Goal: Task Accomplishment & Management: Use online tool/utility

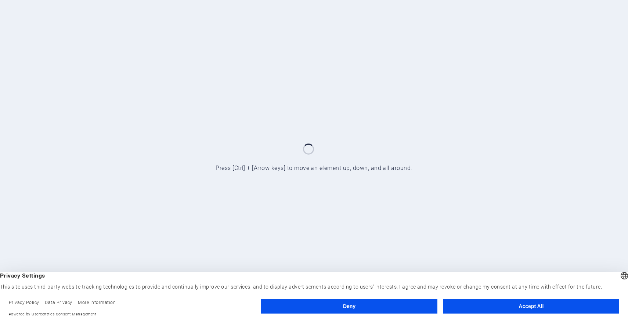
click at [477, 305] on button "Accept All" at bounding box center [531, 306] width 176 height 15
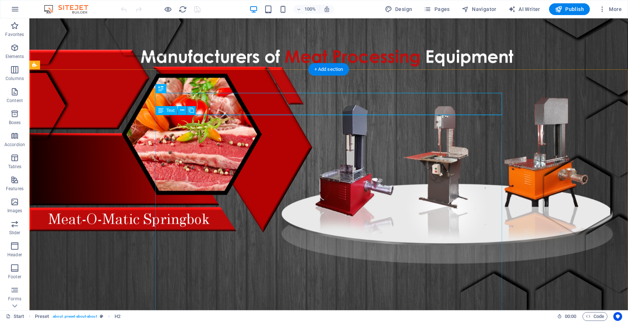
scroll to position [241, 0]
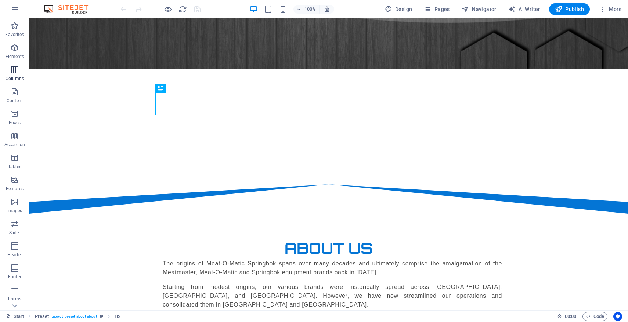
click at [15, 73] on icon "button" at bounding box center [14, 69] width 9 height 9
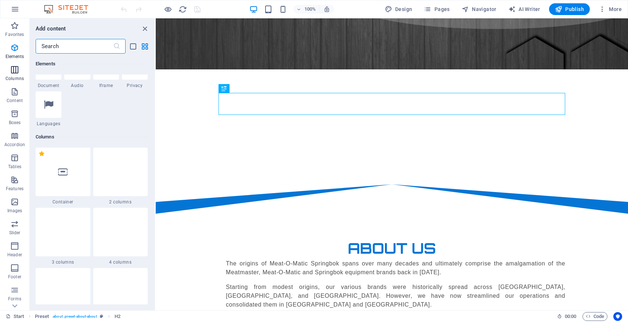
scroll to position [363, 0]
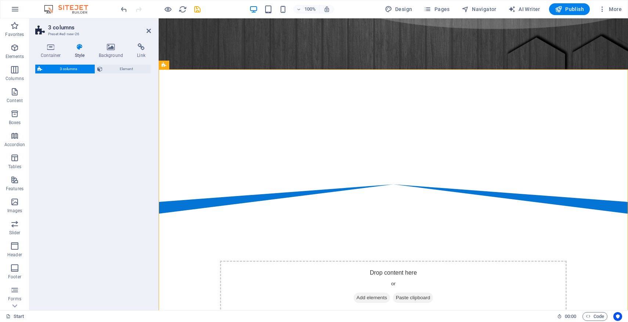
select select "rem"
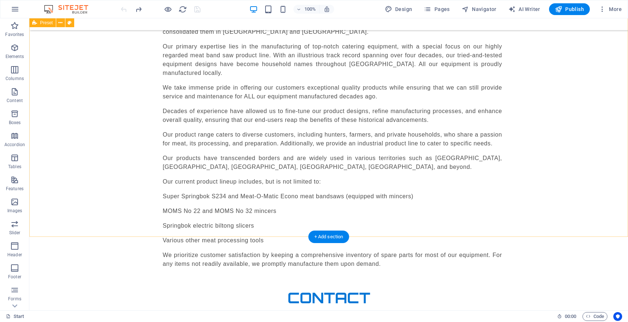
scroll to position [523, 0]
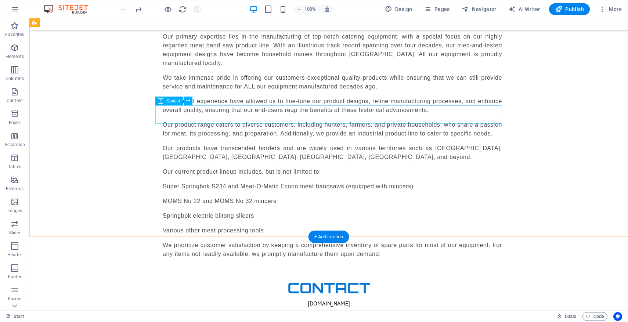
click at [372, 258] on div at bounding box center [328, 267] width 347 height 18
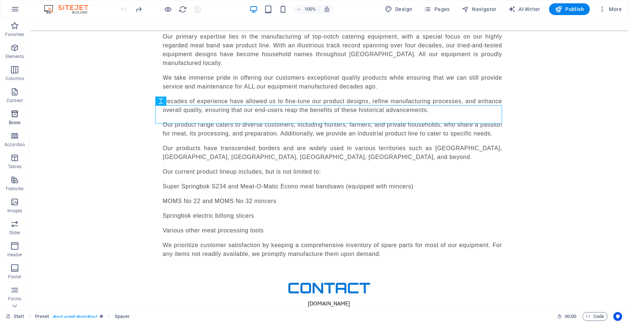
click at [17, 115] on icon "button" at bounding box center [14, 113] width 9 height 9
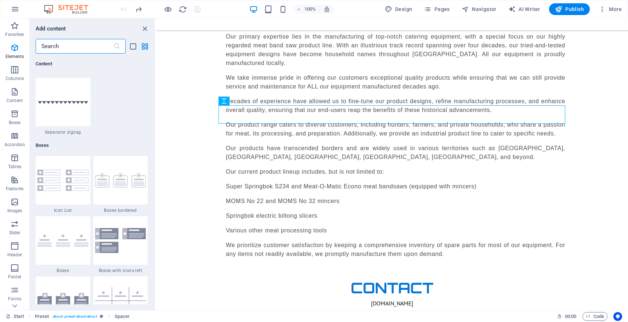
scroll to position [2025, 0]
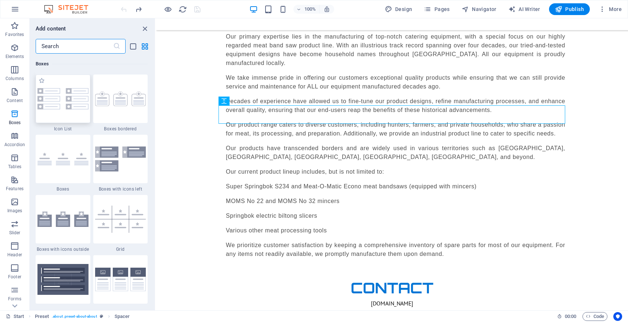
click at [61, 101] on img at bounding box center [62, 98] width 51 height 21
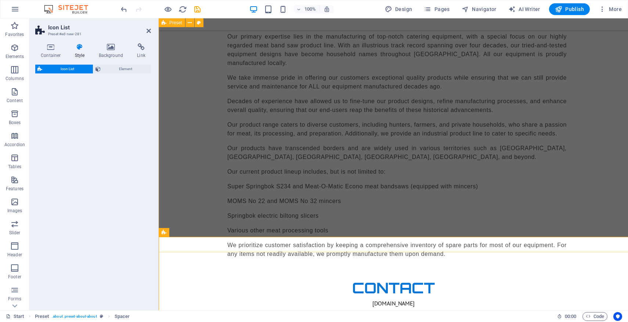
select select "rem"
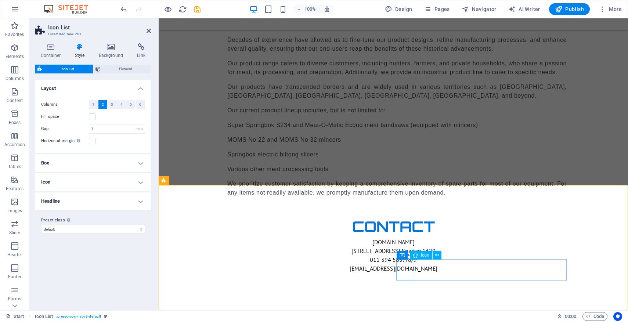
scroll to position [585, 0]
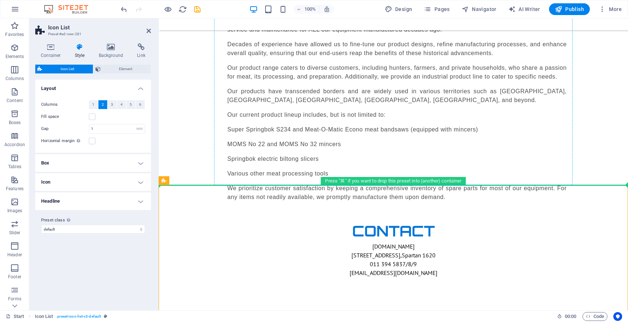
drag, startPoint x: 362, startPoint y: 194, endPoint x: 367, endPoint y: 60, distance: 134.5
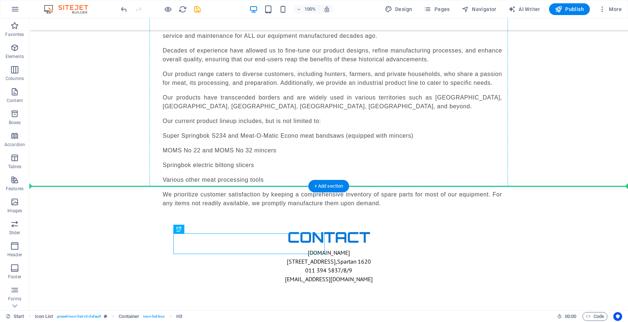
drag, startPoint x: 225, startPoint y: 246, endPoint x: 371, endPoint y: 66, distance: 231.8
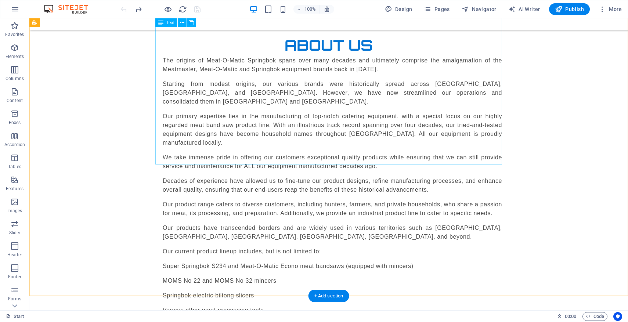
scroll to position [523, 0]
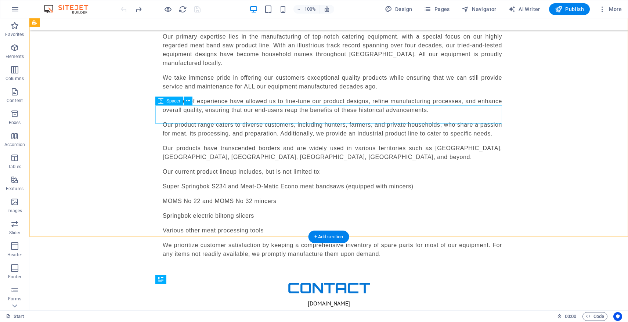
click at [391, 258] on div at bounding box center [328, 267] width 347 height 18
select select "px"
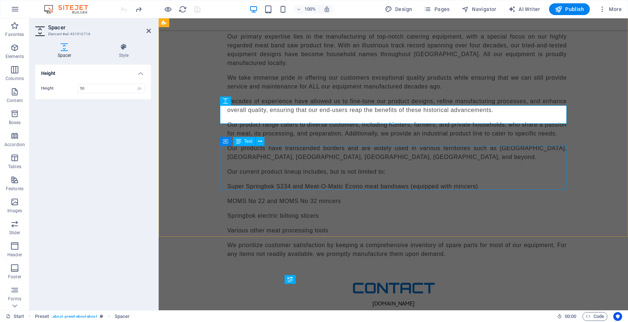
click at [471, 299] on div "[DOMAIN_NAME] [STREET_ADDRESS] 011 394 5837/8/9 [EMAIL_ADDRESS][DOMAIN_NAME]" at bounding box center [393, 321] width 347 height 44
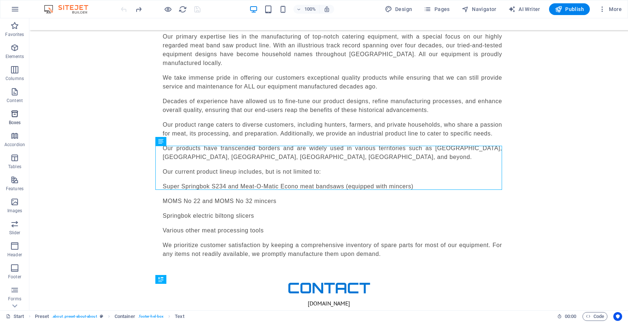
click at [14, 117] on icon "button" at bounding box center [14, 113] width 9 height 9
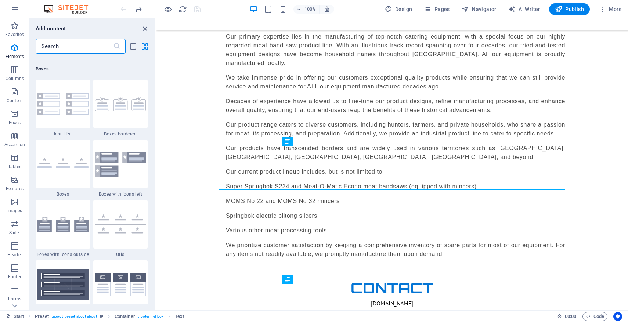
scroll to position [2025, 0]
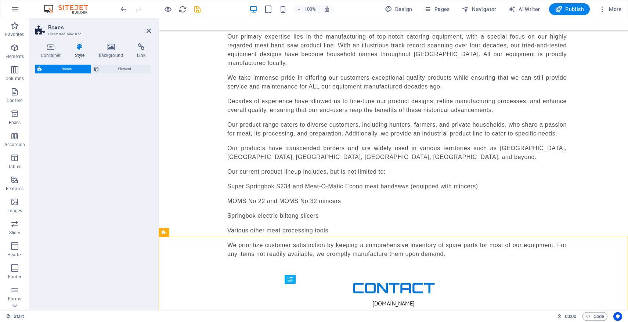
select select "rem"
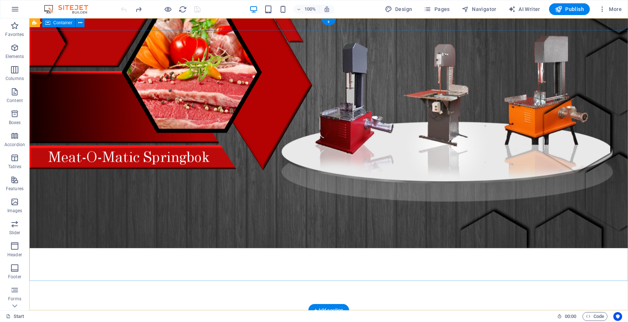
scroll to position [0, 0]
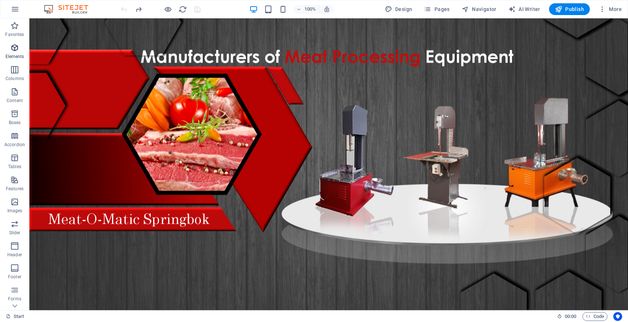
click at [17, 51] on icon "button" at bounding box center [14, 47] width 9 height 9
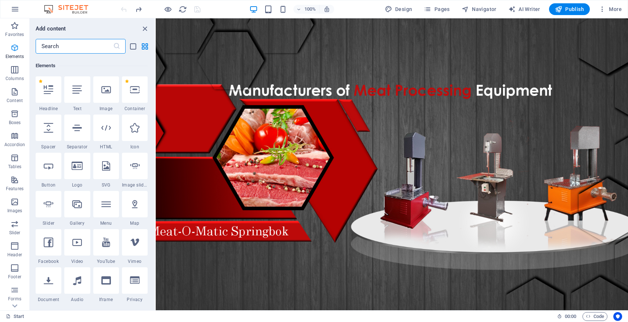
scroll to position [78, 0]
click at [107, 203] on icon at bounding box center [106, 202] width 10 height 10
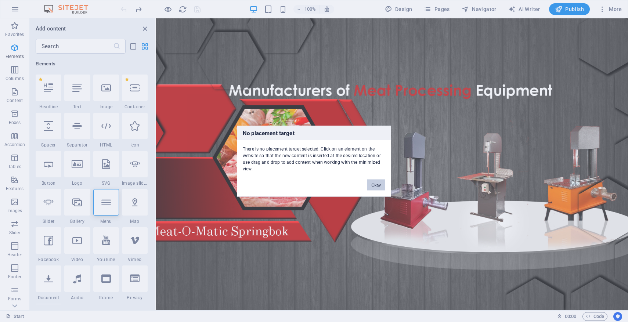
click at [371, 185] on button "Okay" at bounding box center [376, 184] width 18 height 11
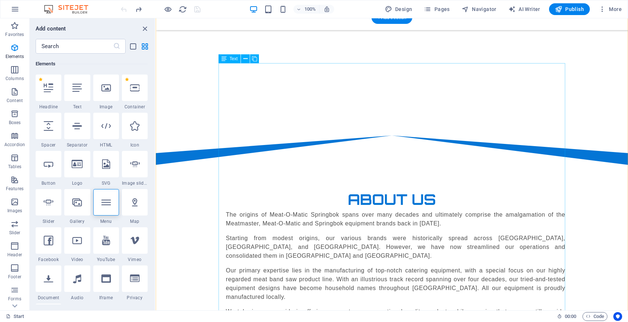
scroll to position [381, 0]
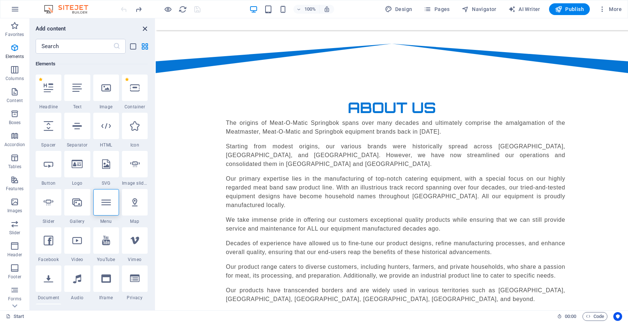
click at [143, 28] on icon "close panel" at bounding box center [145, 29] width 8 height 8
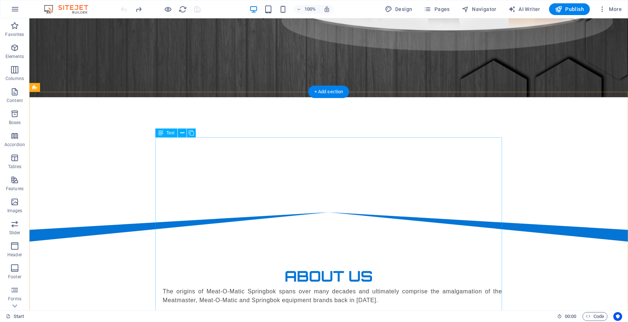
scroll to position [224, 0]
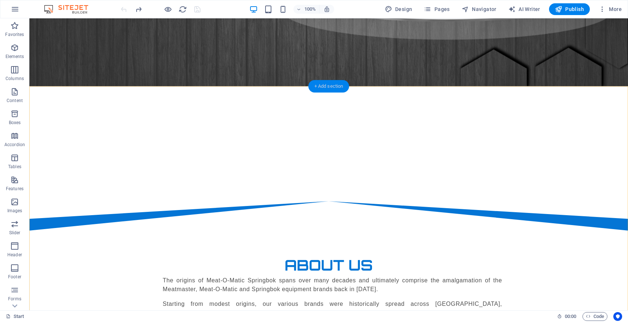
click at [329, 86] on div "+ Add section" at bounding box center [328, 86] width 41 height 12
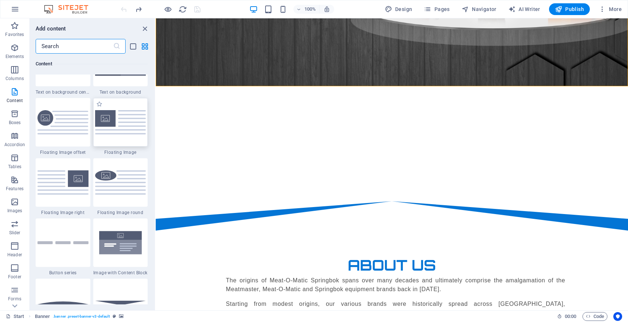
scroll to position [1580, 0]
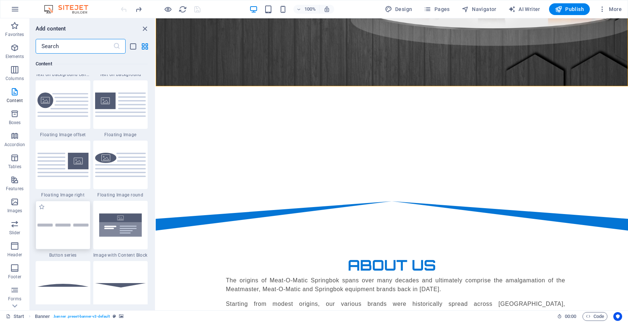
click at [58, 219] on div at bounding box center [63, 225] width 55 height 48
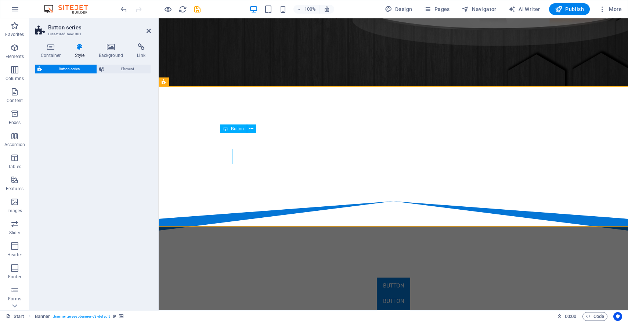
select select "rem"
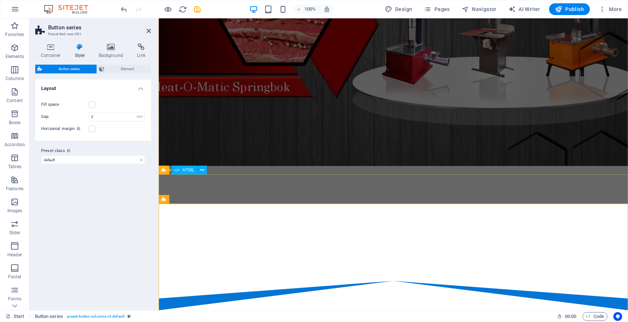
scroll to position [155, 0]
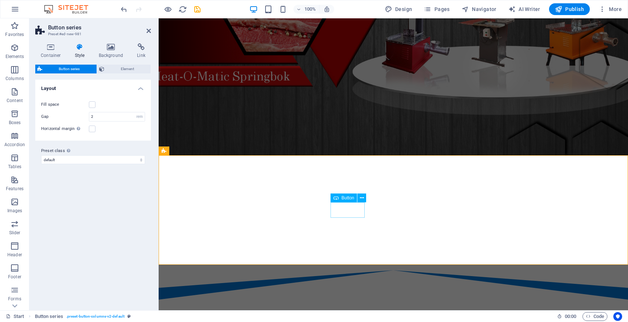
click at [361, 198] on icon at bounding box center [362, 198] width 4 height 8
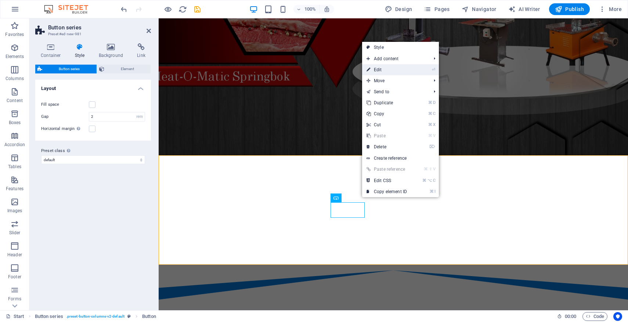
click at [396, 72] on link "⏎ Edit" at bounding box center [386, 69] width 49 height 11
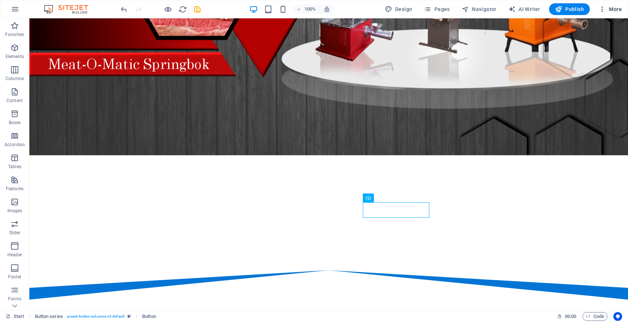
click at [616, 9] on span "More" at bounding box center [609, 9] width 23 height 7
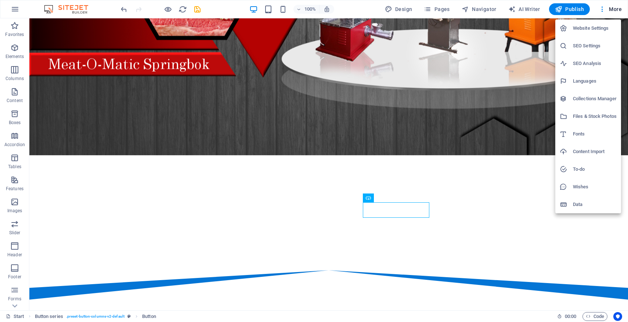
click at [491, 204] on div at bounding box center [314, 161] width 628 height 322
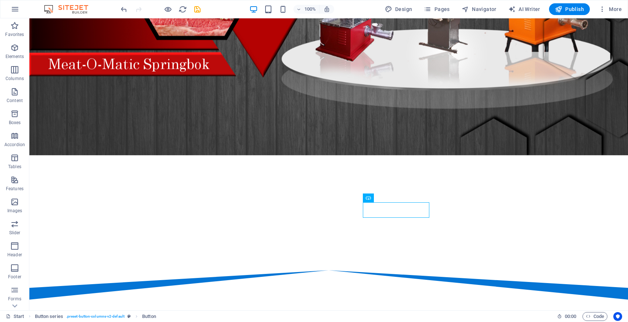
click at [491, 204] on div "Website Settings SEO Settings SEO Analysis Languages Collections Manager Files …" at bounding box center [314, 163] width 628 height 318
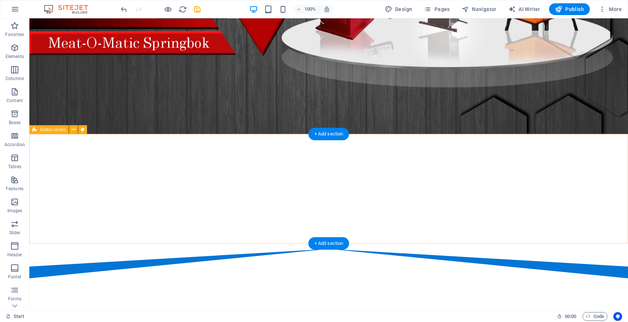
scroll to position [170, 0]
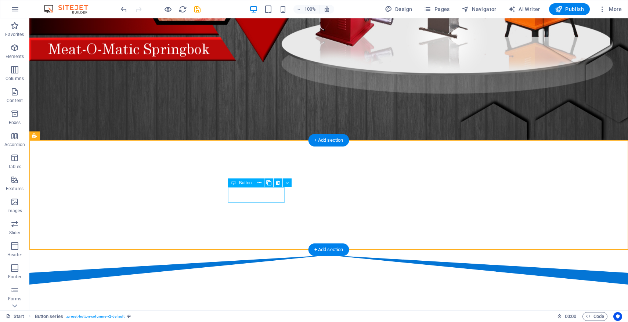
click at [288, 184] on icon at bounding box center [286, 183] width 3 height 8
click at [259, 184] on icon at bounding box center [259, 183] width 4 height 8
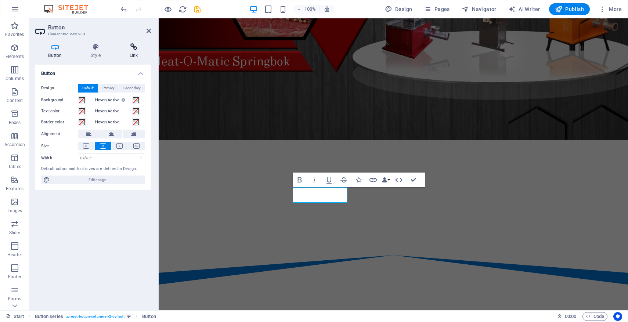
click at [128, 52] on h4 "Link" at bounding box center [133, 50] width 35 height 15
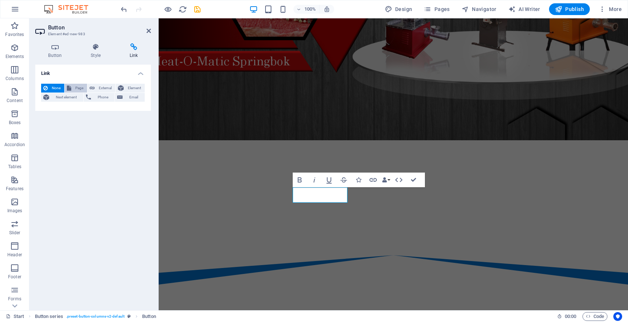
click at [78, 87] on span "Page" at bounding box center [78, 88] width 11 height 9
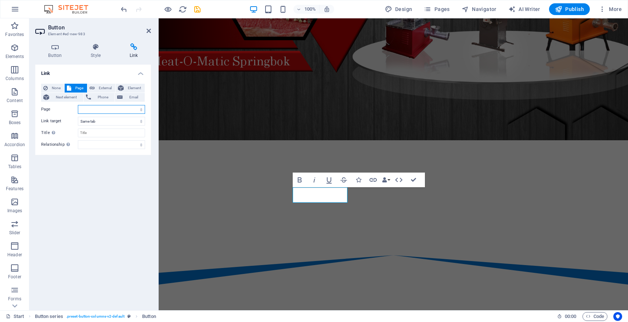
click at [95, 108] on select "Start Subpage Legal Notice Privacy" at bounding box center [111, 109] width 67 height 9
select select "0"
click at [78, 105] on select "Start Subpage Legal Notice Privacy" at bounding box center [111, 109] width 67 height 9
click at [94, 88] on icon at bounding box center [92, 88] width 5 height 9
select select "blank"
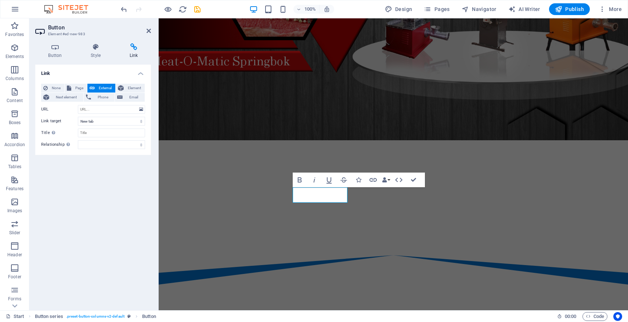
click at [89, 193] on div "Link None Page External Element Next element Phone Email Page Start Subpage Leg…" at bounding box center [93, 185] width 116 height 240
click at [54, 84] on span "None" at bounding box center [56, 88] width 12 height 9
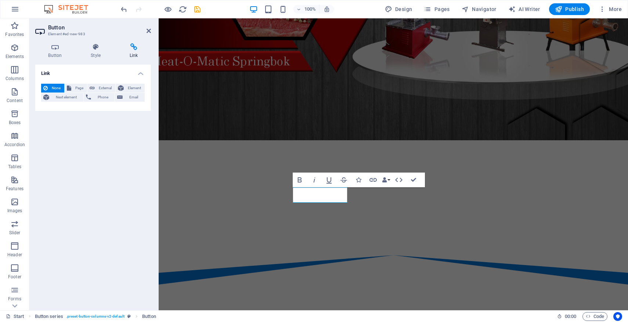
click at [77, 193] on div "Link None Page External Element Next element Phone Email Page Start Subpage Leg…" at bounding box center [93, 185] width 116 height 240
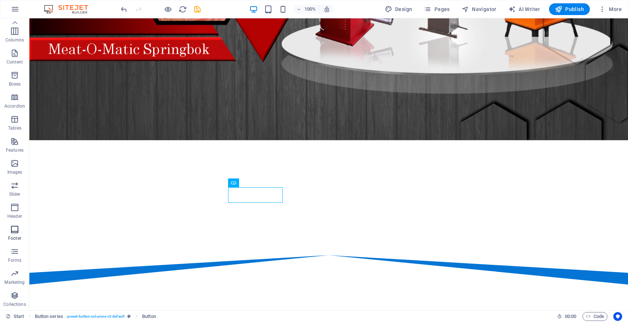
scroll to position [0, 0]
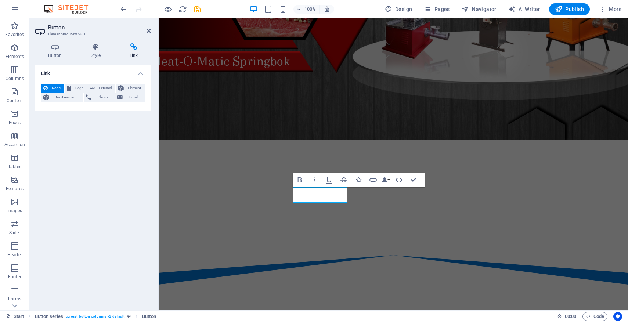
click at [135, 54] on h4 "Link" at bounding box center [133, 50] width 35 height 15
click at [133, 46] on icon at bounding box center [133, 46] width 35 height 7
click at [136, 47] on icon at bounding box center [133, 46] width 35 height 7
click at [101, 87] on span "External" at bounding box center [105, 88] width 16 height 9
select select "blank"
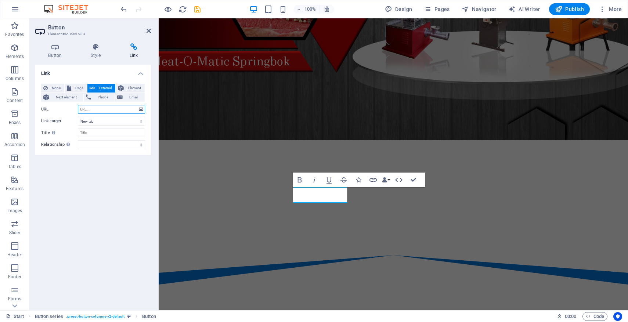
paste input "[URL][DOMAIN_NAME]"
type input "[URL][DOMAIN_NAME]"
drag, startPoint x: 415, startPoint y: 180, endPoint x: 385, endPoint y: 162, distance: 34.6
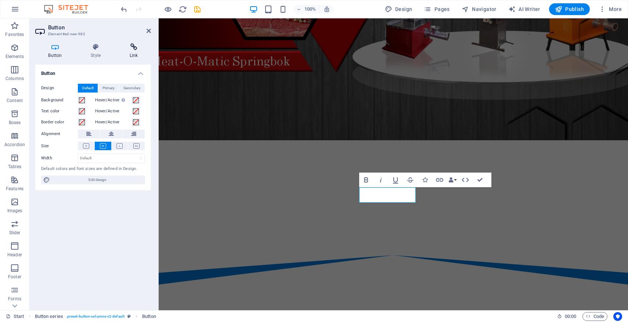
click at [134, 49] on icon at bounding box center [133, 46] width 35 height 7
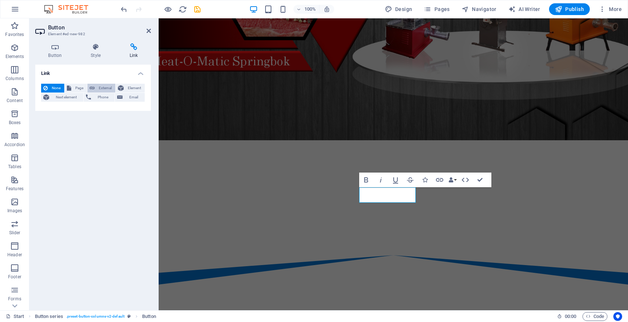
click at [103, 89] on span "External" at bounding box center [105, 88] width 16 height 9
select select "blank"
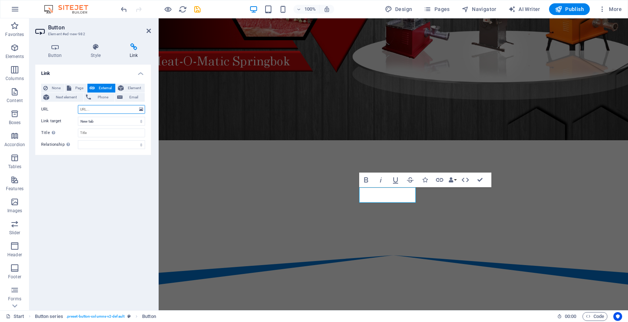
paste input "[URL][DOMAIN_NAME]"
click at [133, 109] on input "[URL][DOMAIN_NAME]" at bounding box center [111, 109] width 67 height 9
drag, startPoint x: 286, startPoint y: 127, endPoint x: 174, endPoint y: 109, distance: 112.6
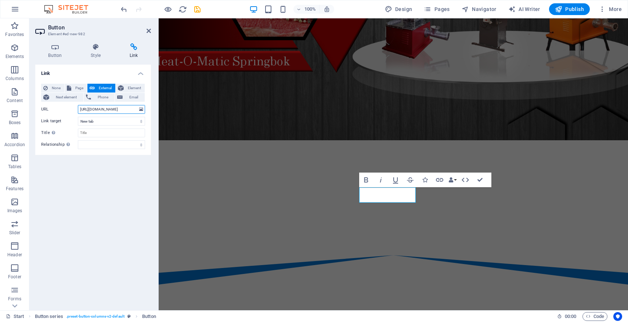
drag, startPoint x: 130, startPoint y: 110, endPoint x: 152, endPoint y: 110, distance: 22.4
click at [152, 110] on div "Button Style Link Button Design Default Primary Secondary Background Hover/Acti…" at bounding box center [92, 173] width 127 height 273
type input "[URL][DOMAIN_NAME]"
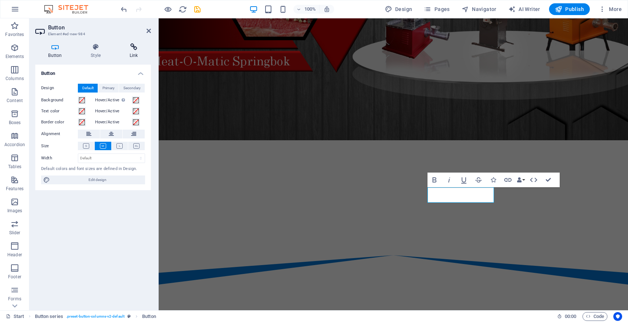
click at [135, 50] on icon at bounding box center [133, 46] width 35 height 7
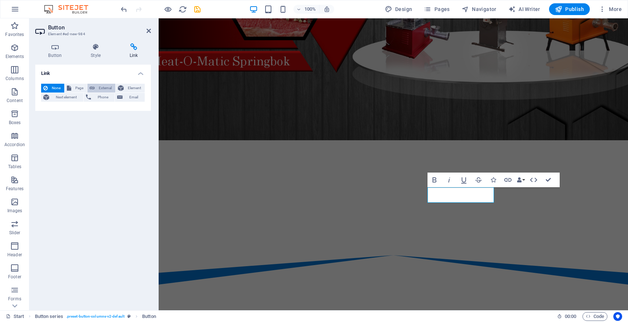
click at [108, 86] on span "External" at bounding box center [105, 88] width 16 height 9
select select "blank"
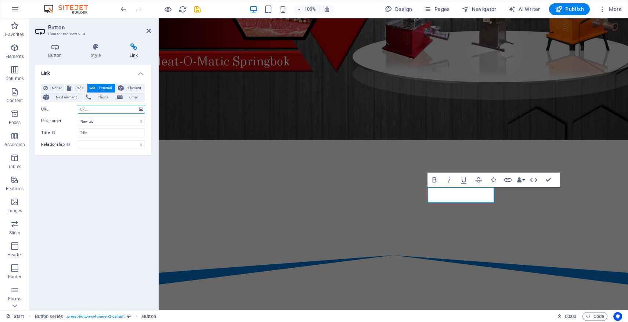
paste input "[URL][DOMAIN_NAME]"
drag, startPoint x: 119, startPoint y: 110, endPoint x: 143, endPoint y: 110, distance: 23.9
click at [143, 110] on div "URL [URL][DOMAIN_NAME]" at bounding box center [93, 109] width 104 height 9
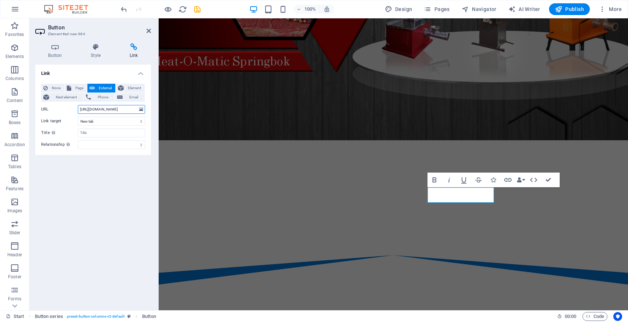
type input "[URL][DOMAIN_NAME]"
click at [155, 126] on div "Button Style Link Button Design Default Primary Secondary Background Hover/Acti…" at bounding box center [92, 173] width 127 height 273
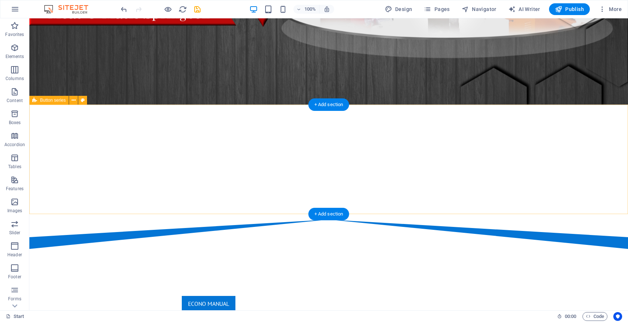
scroll to position [208, 0]
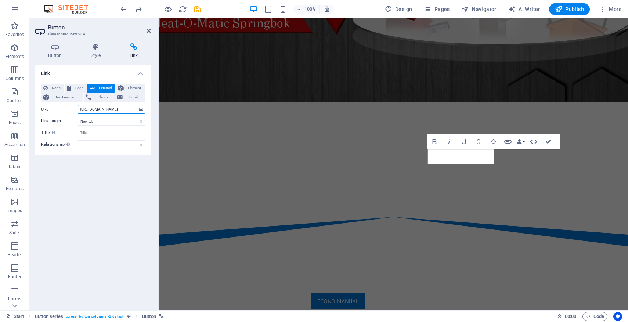
click at [115, 106] on input "[URL][DOMAIN_NAME]" at bounding box center [111, 109] width 67 height 9
drag, startPoint x: 269, startPoint y: 127, endPoint x: 166, endPoint y: 110, distance: 103.8
click at [125, 110] on input "[URL][DOMAIN_NAME]" at bounding box center [111, 109] width 67 height 9
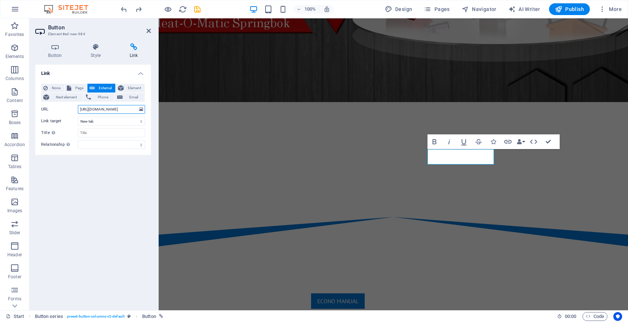
scroll to position [0, 32]
drag, startPoint x: 274, startPoint y: 128, endPoint x: 161, endPoint y: 111, distance: 114.4
click at [130, 109] on input "[URL][DOMAIN_NAME]" at bounding box center [111, 109] width 67 height 9
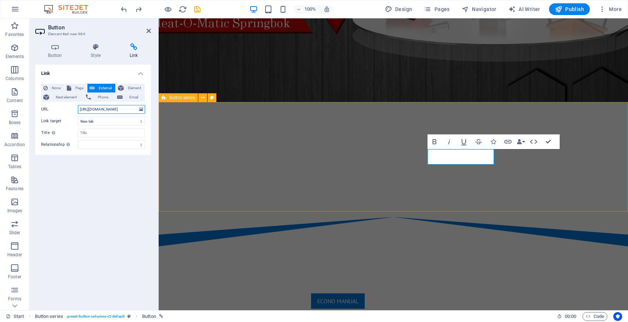
drag, startPoint x: 280, startPoint y: 128, endPoint x: 189, endPoint y: 113, distance: 92.6
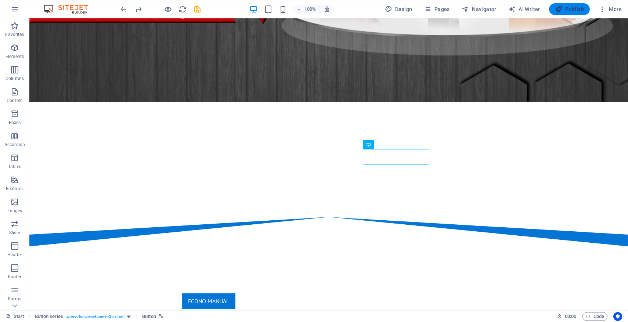
click at [563, 8] on span "Publish" at bounding box center [569, 9] width 29 height 7
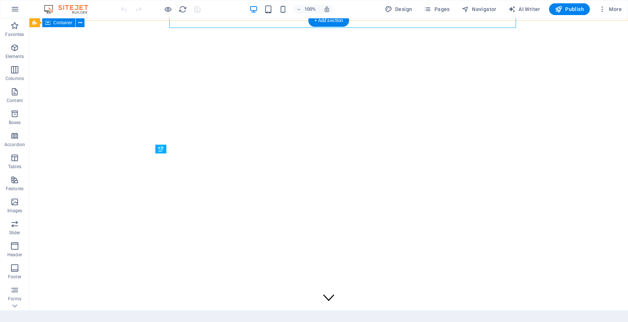
scroll to position [290, 0]
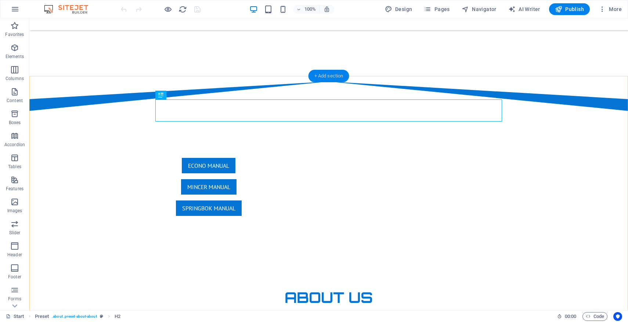
click at [336, 78] on div "+ Add section" at bounding box center [328, 76] width 41 height 12
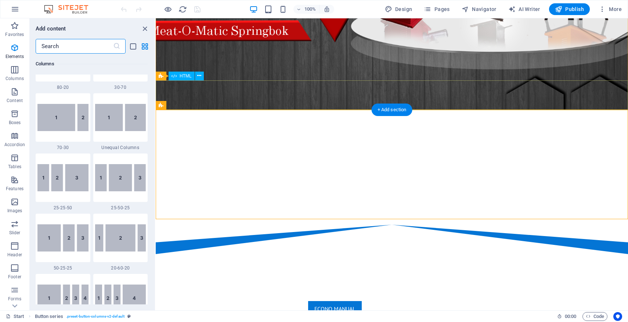
scroll to position [1284, 0]
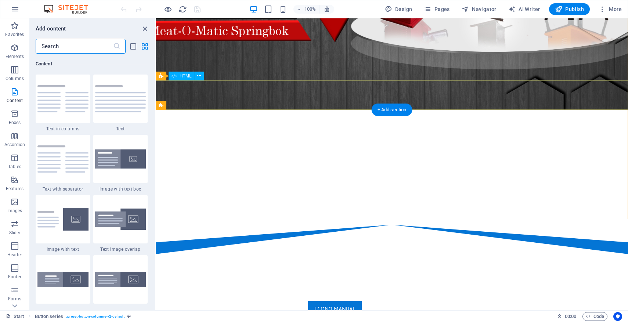
click at [207, 225] on div at bounding box center [392, 239] width 472 height 29
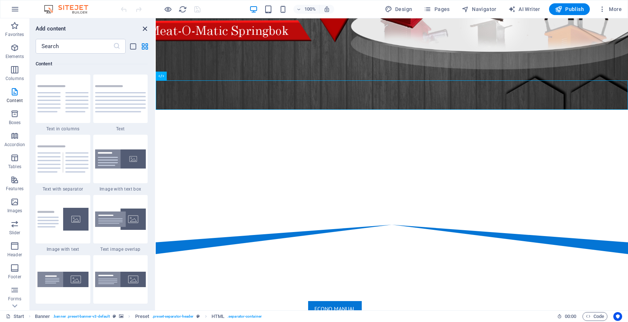
click at [144, 26] on icon "close panel" at bounding box center [145, 29] width 8 height 8
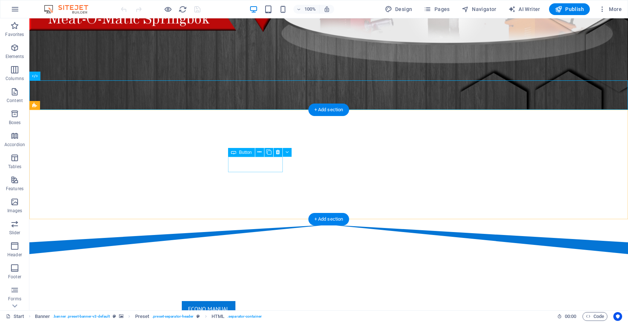
click at [252, 301] on div "ECONO MANUAL" at bounding box center [208, 308] width 347 height 15
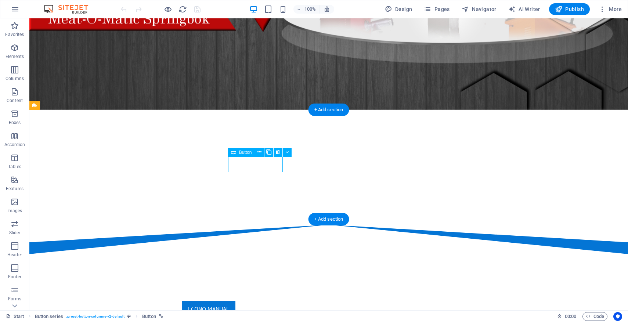
click at [252, 301] on div "ECONO MANUAL" at bounding box center [208, 308] width 347 height 15
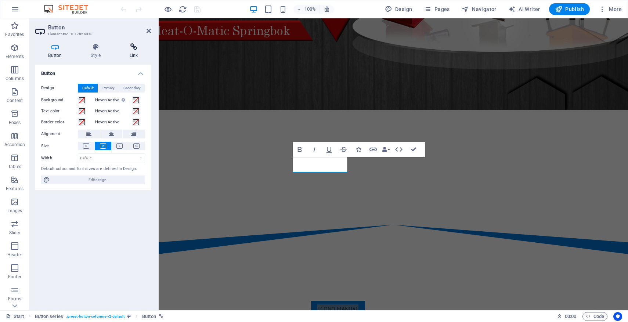
click at [134, 44] on icon at bounding box center [133, 46] width 35 height 7
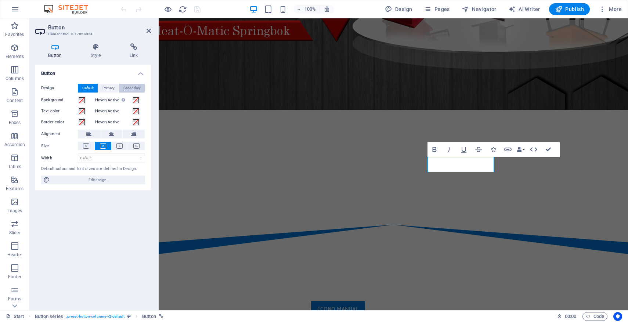
click at [131, 87] on span "Secondary" at bounding box center [131, 88] width 17 height 9
click at [133, 54] on h4 "Link" at bounding box center [133, 50] width 35 height 15
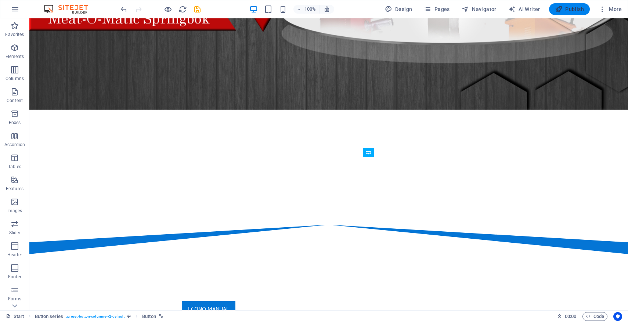
click at [569, 6] on span "Publish" at bounding box center [569, 9] width 29 height 7
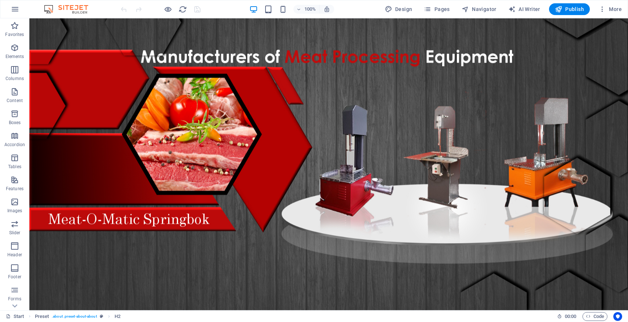
scroll to position [290, 0]
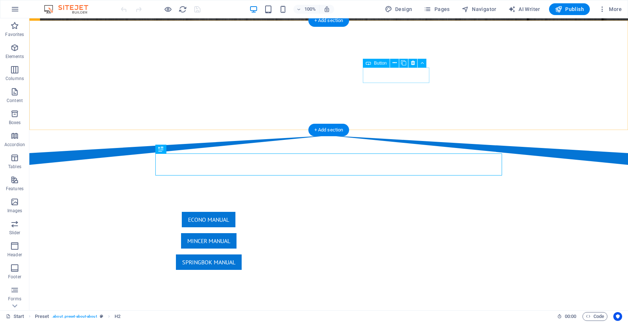
click at [382, 254] on div "SPRINGBOK MANUAL" at bounding box center [208, 261] width 347 height 15
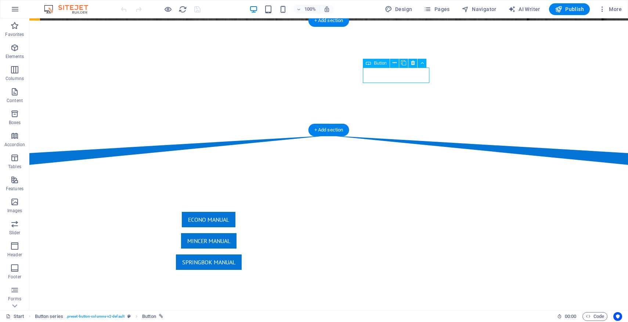
click at [382, 254] on div "SPRINGBOK MANUAL" at bounding box center [208, 261] width 347 height 15
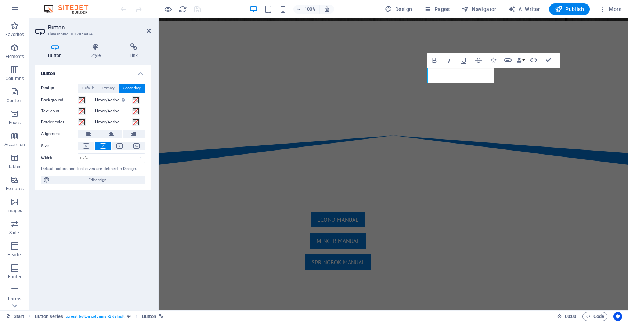
click at [133, 59] on div "Button Style Link Button Design Default Primary Secondary Background Hover/Acti…" at bounding box center [93, 173] width 116 height 261
click at [133, 49] on icon at bounding box center [133, 46] width 35 height 7
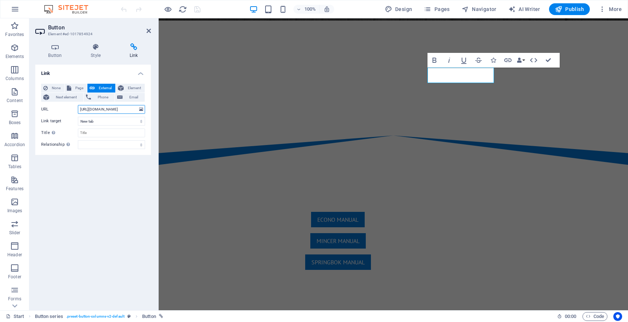
scroll to position [0, 32]
drag, startPoint x: 124, startPoint y: 109, endPoint x: 146, endPoint y: 109, distance: 22.4
click at [146, 109] on div "None Page External Element Next element Phone Email Page Start Subpage Legal No…" at bounding box center [93, 116] width 116 height 77
click at [129, 112] on input "[URL][DOMAIN_NAME]" at bounding box center [111, 109] width 67 height 9
type input "https://www.meat-o-matic.co.za/Docs/Springbok.pdf"
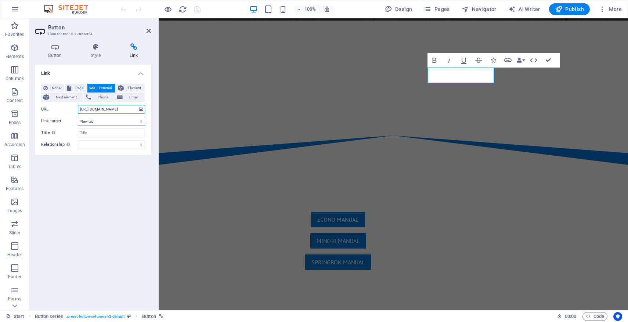
scroll to position [0, 31]
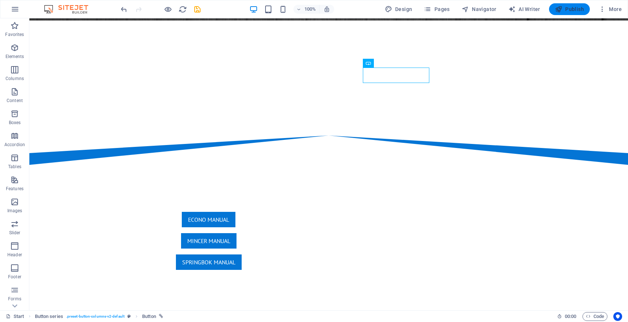
click at [563, 12] on span "Publish" at bounding box center [569, 9] width 29 height 7
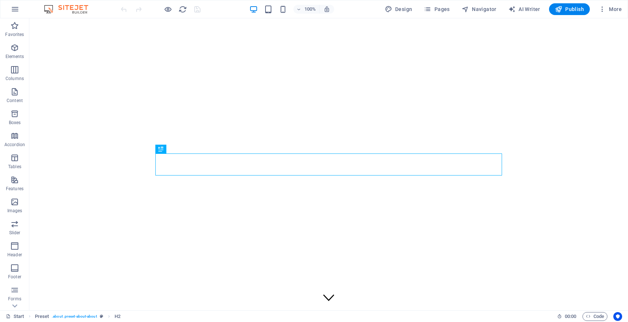
scroll to position [290, 0]
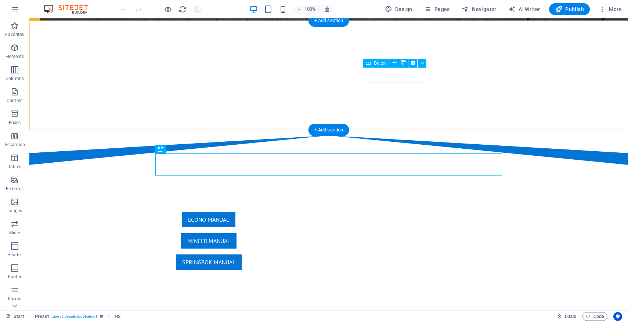
click at [382, 254] on div "SPRINGBOK MANUAL" at bounding box center [208, 261] width 347 height 15
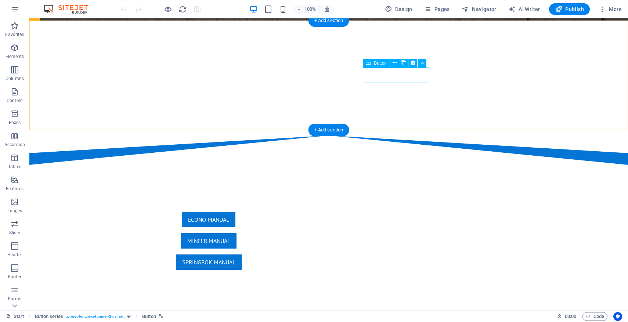
click at [382, 254] on div "SPRINGBOK MANUAL" at bounding box center [208, 261] width 347 height 15
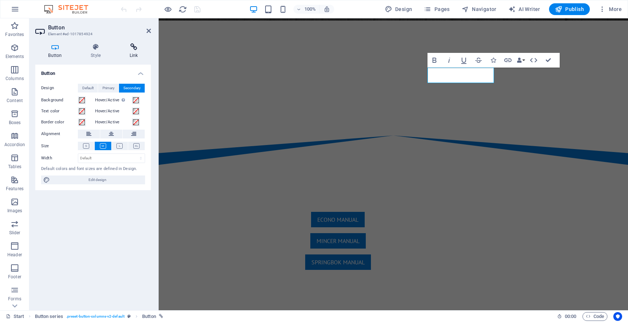
click at [135, 51] on h4 "Link" at bounding box center [133, 50] width 35 height 15
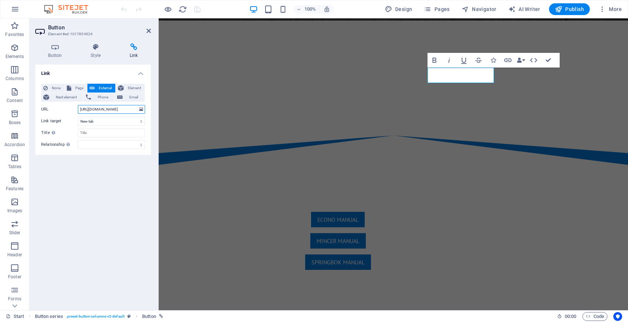
click at [111, 109] on input "https://www.meat-o-matic.co.za/Docs/Springbok.pdf" at bounding box center [111, 109] width 67 height 9
click at [12, 12] on icon "button" at bounding box center [15, 9] width 9 height 9
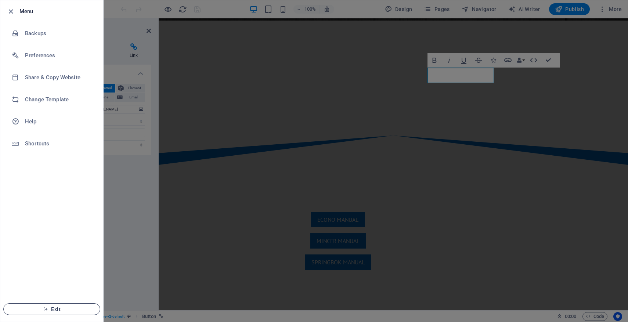
click at [66, 308] on span "Exit" at bounding box center [52, 309] width 84 height 6
